Goal: Information Seeking & Learning: Learn about a topic

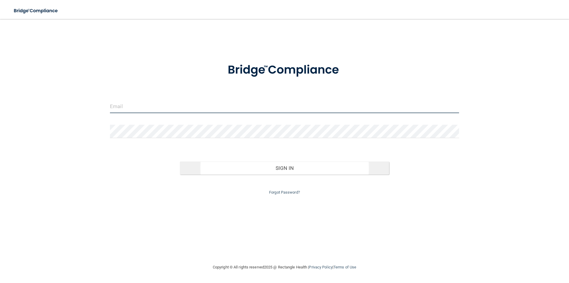
type input "[EMAIL_ADDRESS][DOMAIN_NAME]"
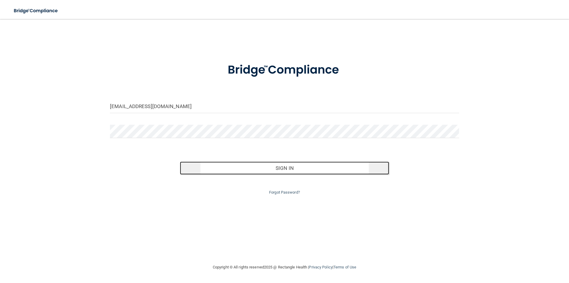
click at [291, 171] on button "Sign In" at bounding box center [285, 167] width 210 height 13
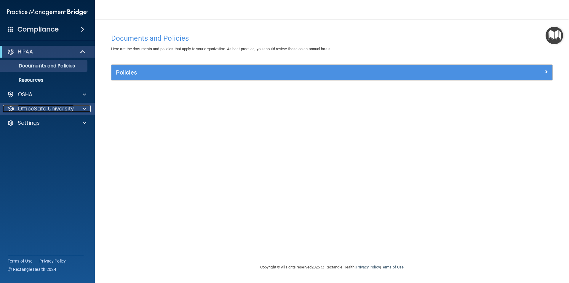
click at [83, 111] on span at bounding box center [85, 108] width 4 height 7
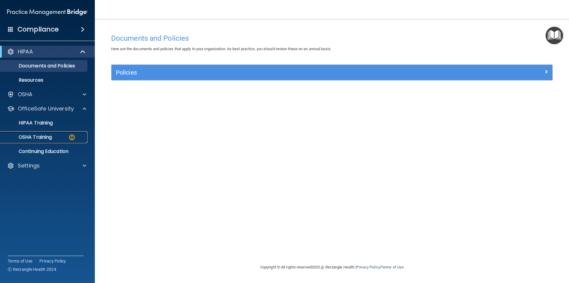
click at [39, 132] on link "OSHA Training" at bounding box center [40, 137] width 93 height 12
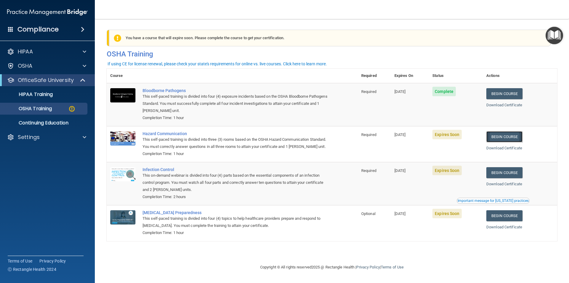
click at [506, 136] on link "Begin Course" at bounding box center [504, 136] width 36 height 11
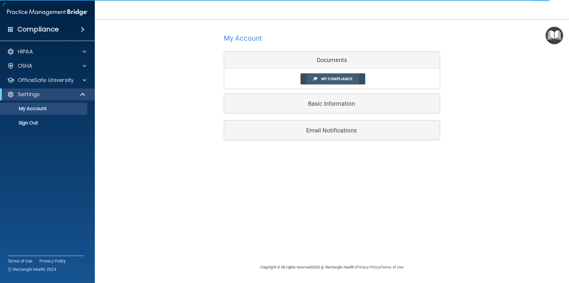
click at [333, 80] on span "My Compliance" at bounding box center [336, 78] width 31 height 4
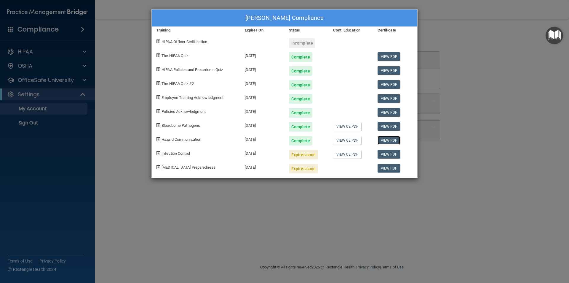
click at [393, 140] on link "View PDF" at bounding box center [389, 140] width 23 height 9
click at [346, 141] on link "View CE PDF" at bounding box center [347, 140] width 28 height 9
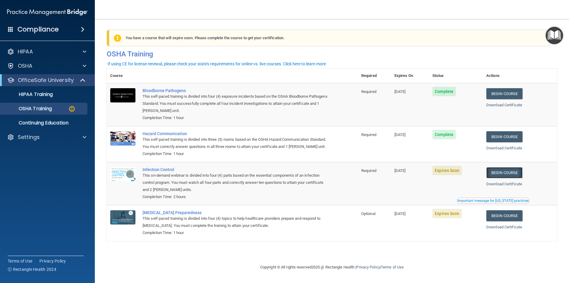
click at [514, 178] on link "Begin Course" at bounding box center [504, 172] width 36 height 11
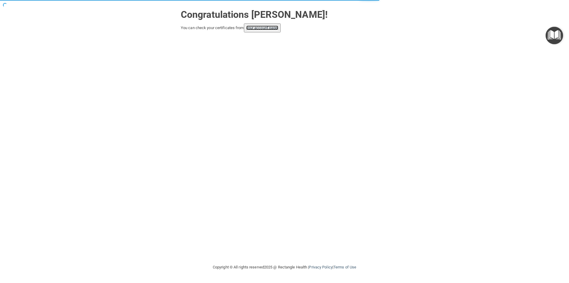
click at [265, 29] on link "your account page!" at bounding box center [262, 27] width 32 height 4
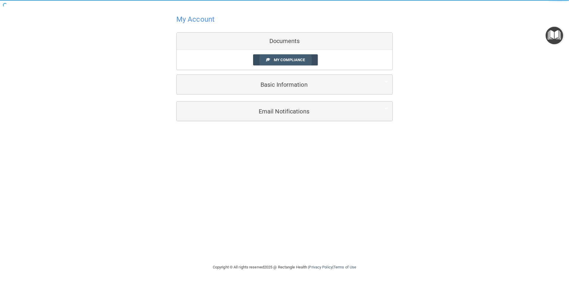
click at [291, 58] on span "My Compliance" at bounding box center [289, 60] width 31 height 4
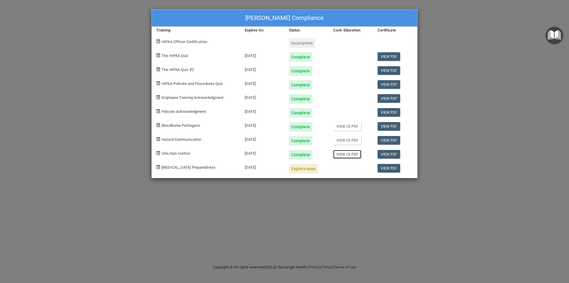
click at [352, 155] on link "View CE PDF" at bounding box center [347, 154] width 28 height 9
click at [392, 154] on link "View PDF" at bounding box center [389, 154] width 23 height 9
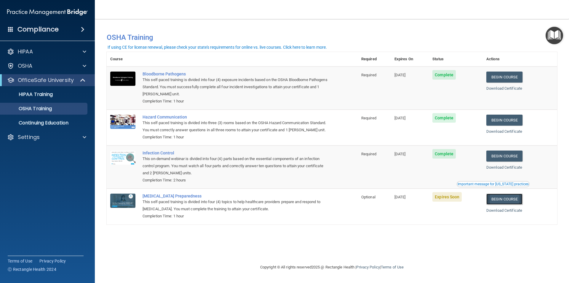
click at [510, 204] on link "Begin Course" at bounding box center [504, 198] width 36 height 11
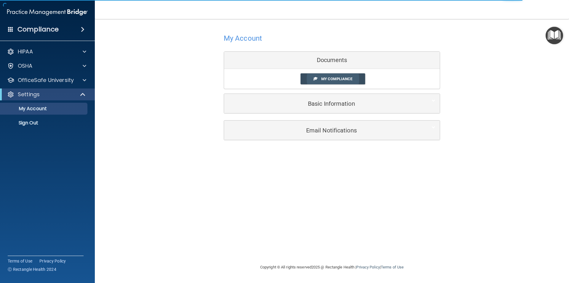
click at [341, 74] on link "My Compliance" at bounding box center [333, 78] width 65 height 11
click at [343, 80] on span "My Compliance" at bounding box center [336, 78] width 31 height 4
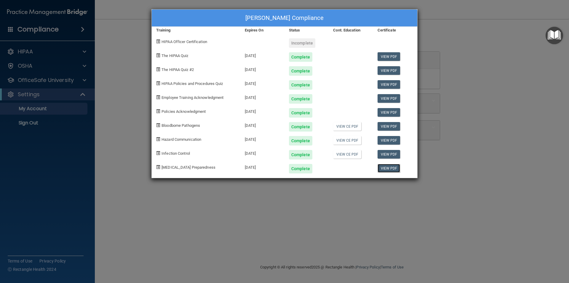
click at [391, 170] on link "View PDF" at bounding box center [389, 168] width 23 height 9
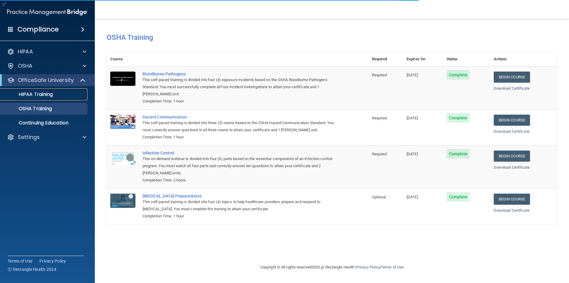
click at [22, 96] on p "HIPAA Training" at bounding box center [28, 94] width 49 height 6
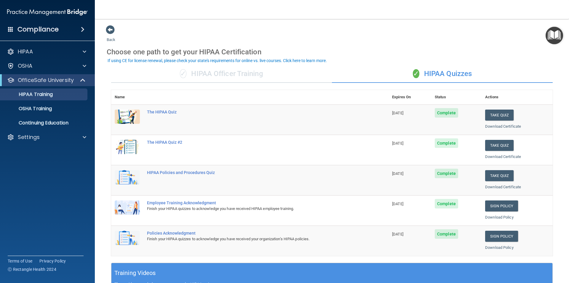
click at [46, 7] on img at bounding box center [47, 12] width 81 height 12
click at [36, 27] on h4 "Compliance" at bounding box center [37, 29] width 41 height 8
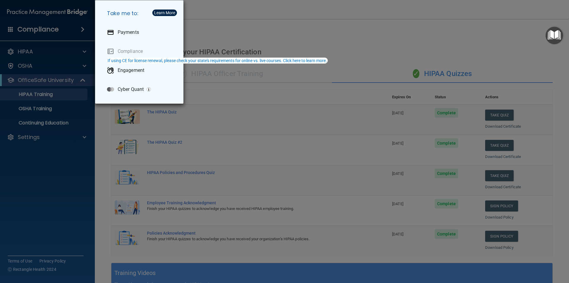
click at [35, 27] on div "Take me to: Payments Compliance Engagement Cyber Quant" at bounding box center [284, 141] width 569 height 283
